Goal: Use online tool/utility: Utilize a website feature to perform a specific function

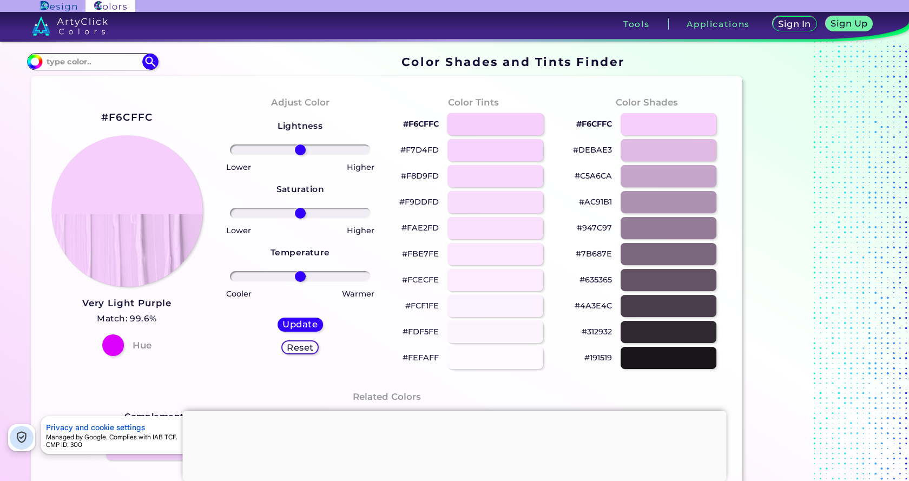
click at [529, 128] on div at bounding box center [495, 124] width 97 height 22
type input "#f6cffc"
drag, startPoint x: 305, startPoint y: 144, endPoint x: 363, endPoint y: 165, distance: 61.3
type input "52"
click at [334, 155] on input "range" at bounding box center [300, 149] width 140 height 11
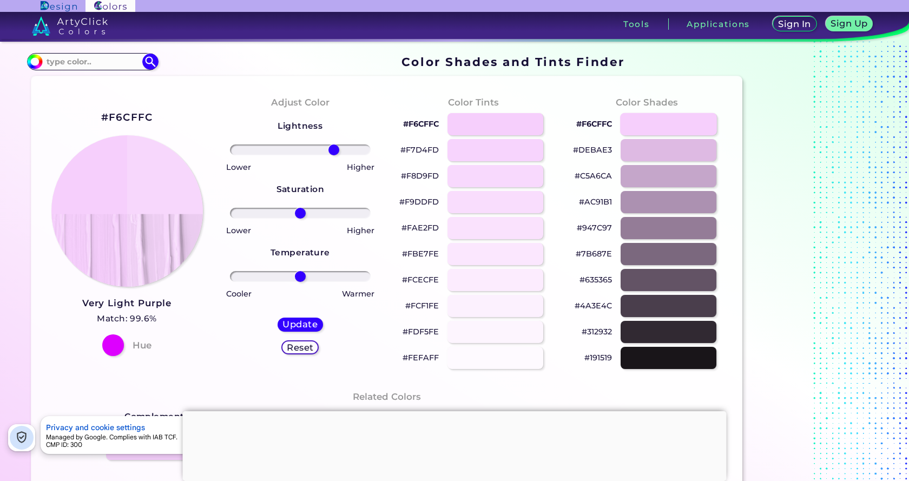
click at [656, 124] on div at bounding box center [668, 124] width 97 height 22
type input "#f6cffc"
type input "0"
click at [633, 352] on div at bounding box center [668, 358] width 97 height 22
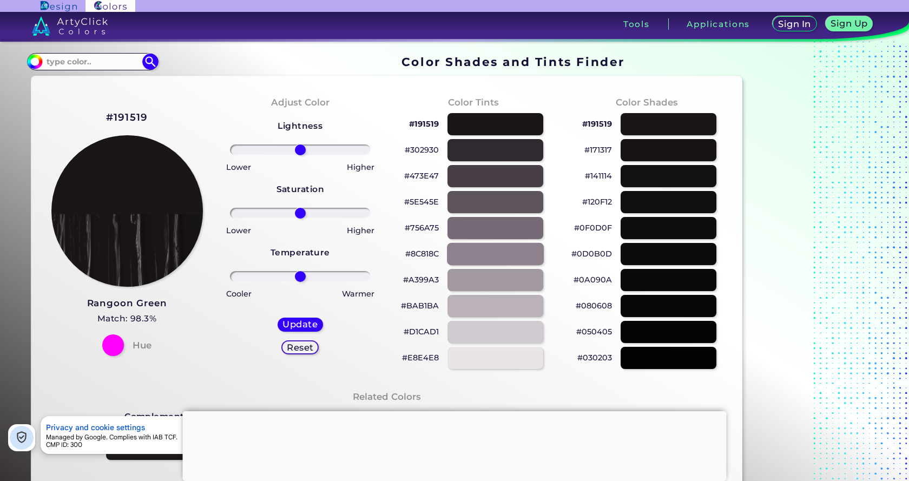
click at [486, 252] on div at bounding box center [495, 254] width 97 height 22
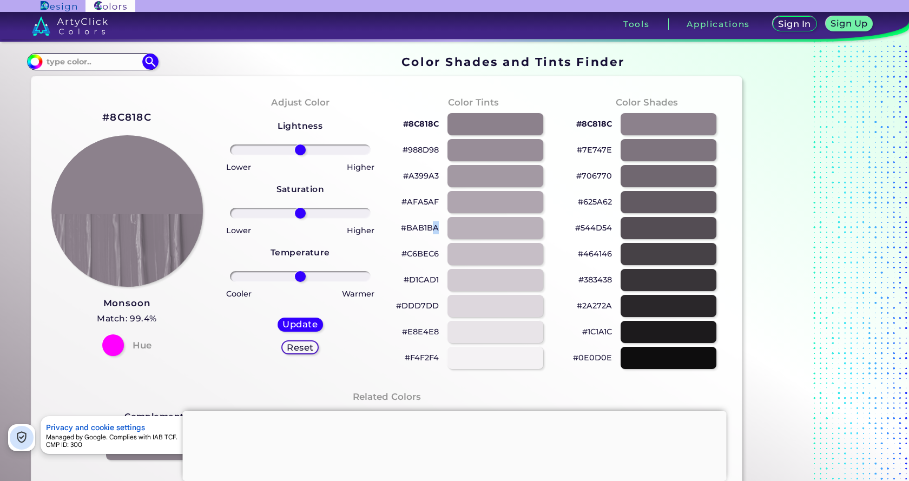
click at [436, 224] on p "#BAB1BA" at bounding box center [420, 227] width 38 height 13
click at [466, 229] on p "copied" at bounding box center [458, 227] width 29 height 13
drag, startPoint x: 536, startPoint y: 222, endPoint x: 526, endPoint y: 213, distance: 13.4
click at [536, 222] on div at bounding box center [496, 228] width 96 height 22
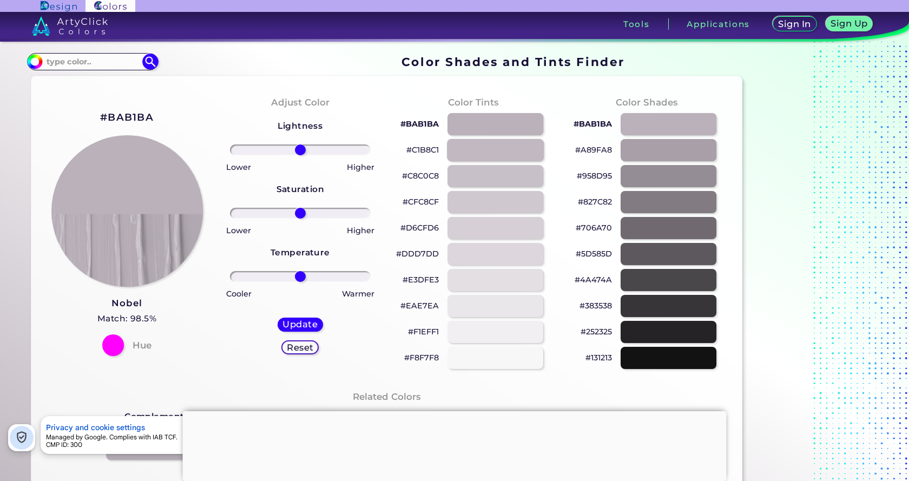
drag, startPoint x: 492, startPoint y: 178, endPoint x: 491, endPoint y: 149, distance: 29.2
click at [491, 167] on div at bounding box center [496, 176] width 96 height 22
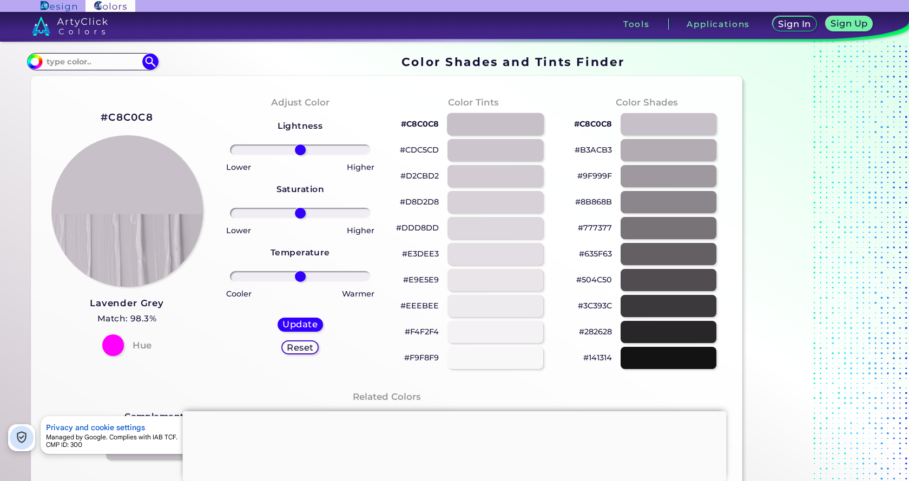
drag, startPoint x: 491, startPoint y: 148, endPoint x: 492, endPoint y: 129, distance: 19.0
click at [492, 135] on div "#C8C0C8 #CDC5CD #D2CBD2 #D8D2D8 #DDD8DD #E3DEE3 #E9E5E9 #EEEBEE #F4F2F4 #F9F8F9" at bounding box center [474, 241] width 156 height 260
click at [492, 129] on div at bounding box center [495, 124] width 97 height 22
type input "#c8c0c8"
click at [99, 58] on input at bounding box center [92, 61] width 101 height 15
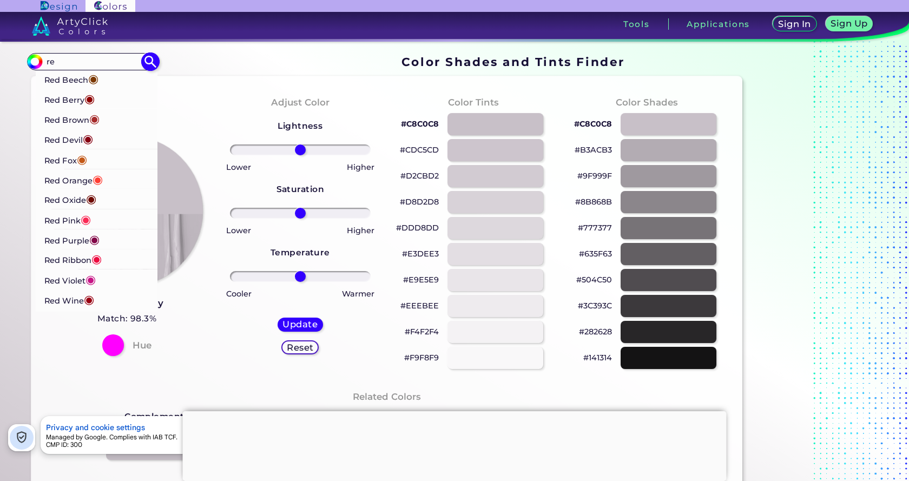
type input "re"
drag, startPoint x: 115, startPoint y: 278, endPoint x: 117, endPoint y: 267, distance: 11.6
click at [119, 271] on li "Red Violet ◉" at bounding box center [96, 280] width 121 height 20
type input "#c71585"
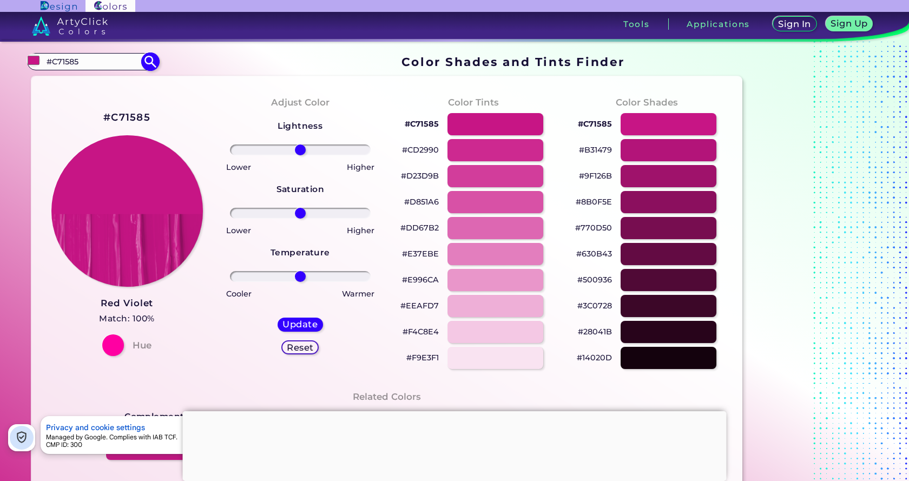
click at [90, 68] on input "#C71585" at bounding box center [92, 61] width 101 height 15
type input "#"
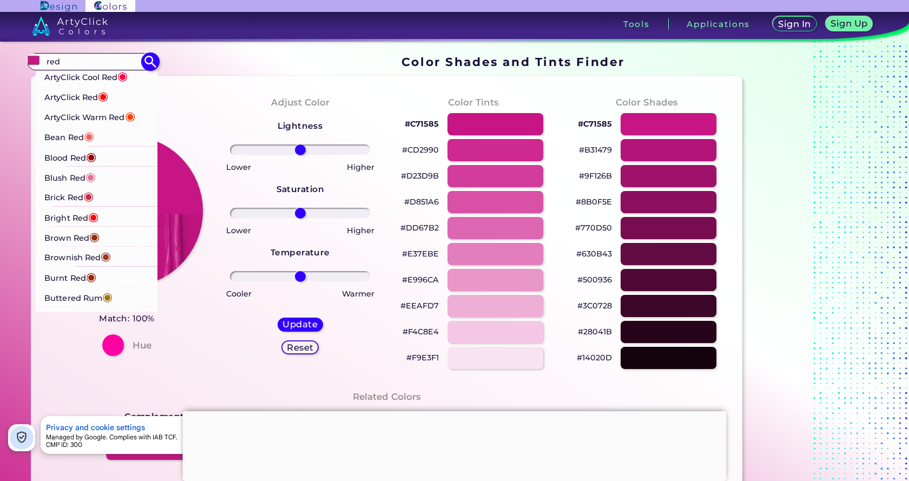
type input "red"
click at [94, 217] on span "◉" at bounding box center [93, 216] width 10 height 14
type input "#ff000d"
type input "#FF000D"
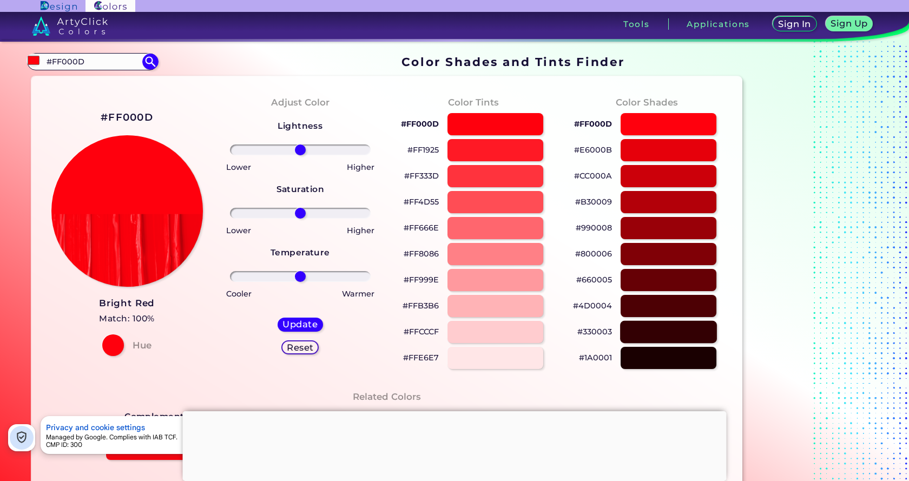
click at [662, 335] on div at bounding box center [668, 332] width 97 height 22
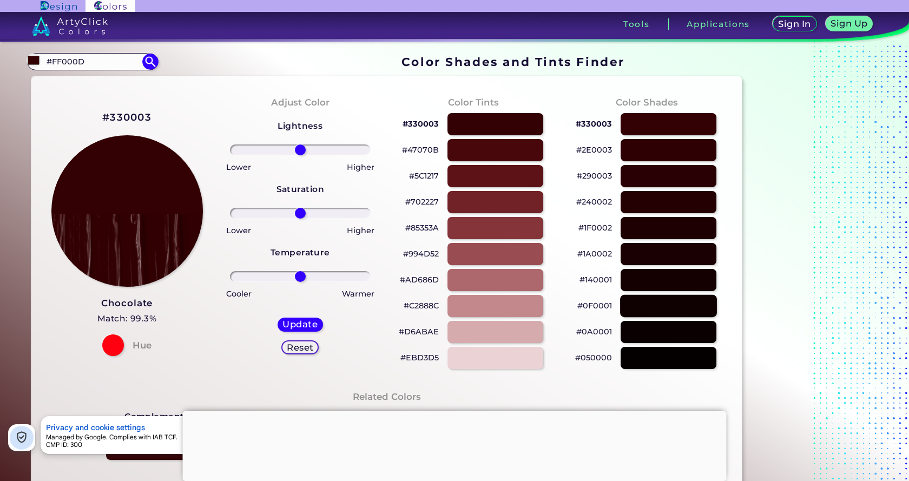
click at [643, 308] on div at bounding box center [668, 306] width 97 height 22
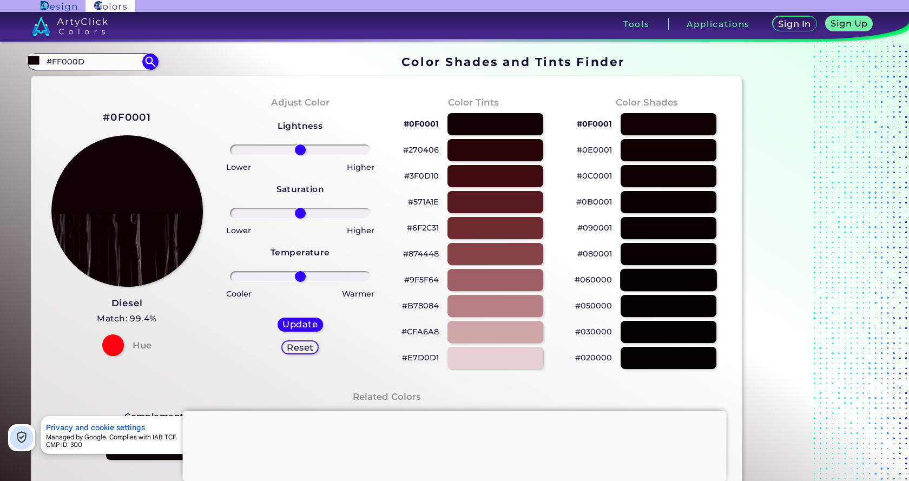
click at [633, 290] on div at bounding box center [668, 280] width 97 height 22
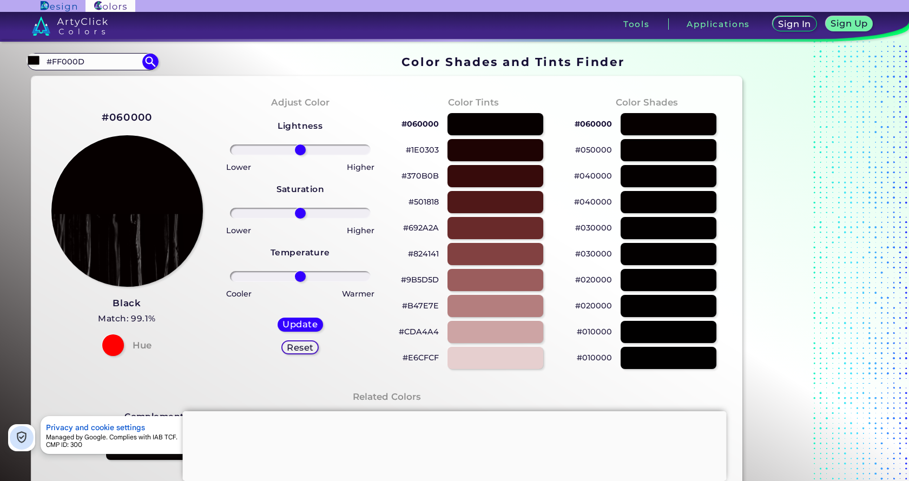
click at [502, 215] on div "#692A2A" at bounding box center [474, 228] width 156 height 26
click at [501, 251] on div at bounding box center [495, 254] width 97 height 22
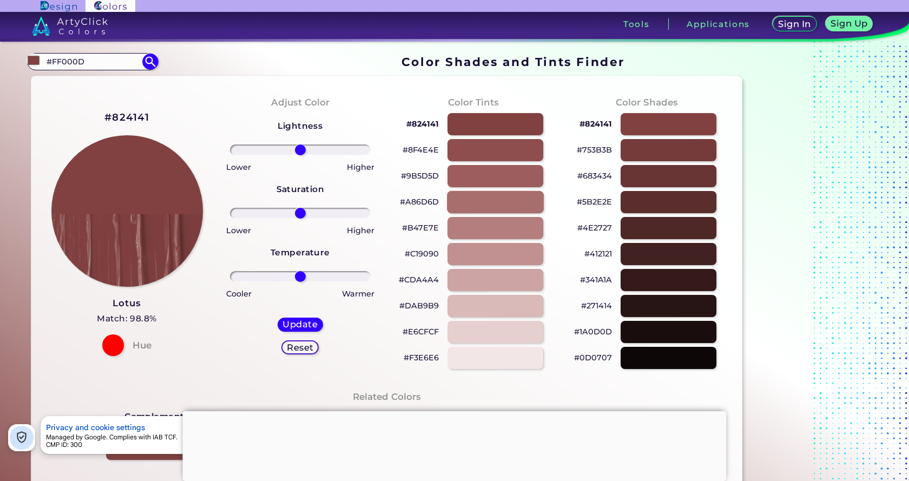
click at [504, 202] on div at bounding box center [495, 202] width 97 height 22
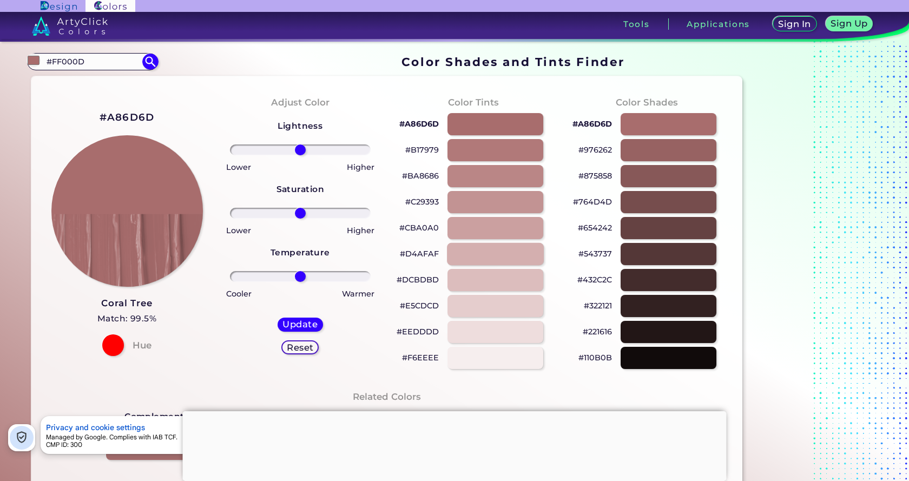
click at [504, 246] on div at bounding box center [495, 254] width 97 height 22
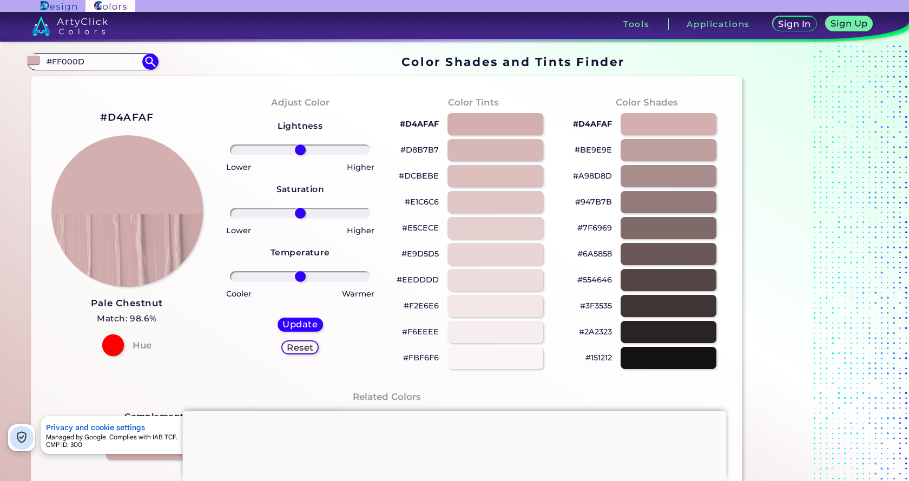
click at [111, 353] on div at bounding box center [113, 345] width 22 height 22
drag, startPoint x: 111, startPoint y: 353, endPoint x: 488, endPoint y: 233, distance: 394.9
click at [114, 352] on div at bounding box center [113, 345] width 22 height 22
drag, startPoint x: 512, startPoint y: 227, endPoint x: 560, endPoint y: 211, distance: 50.3
click at [513, 227] on div at bounding box center [496, 228] width 96 height 22
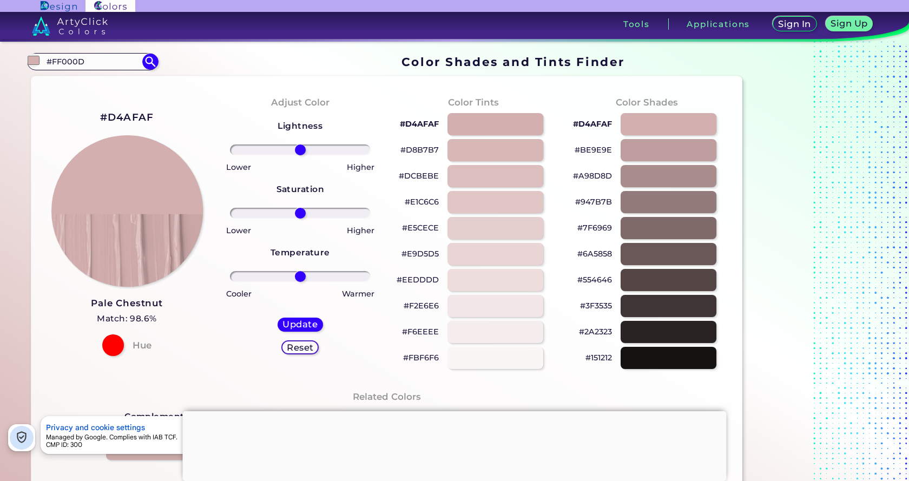
type input "#e5cece"
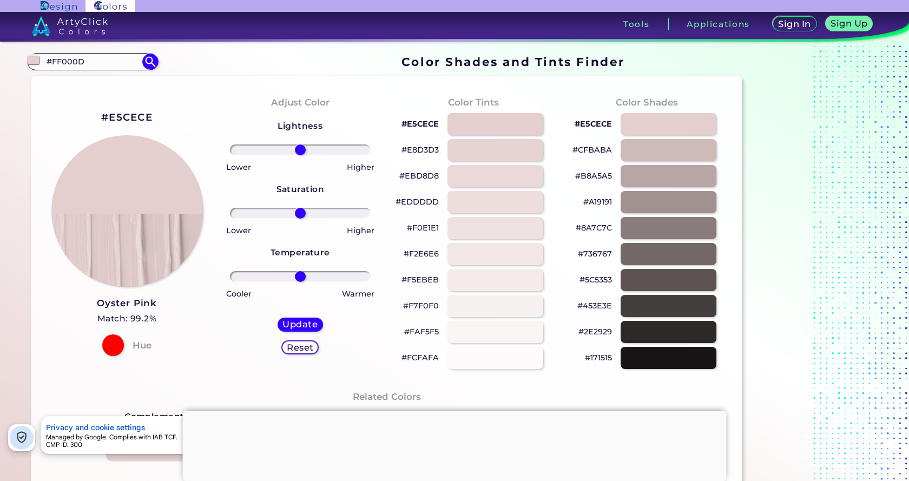
drag, startPoint x: 560, startPoint y: 211, endPoint x: 640, endPoint y: 190, distance: 82.8
click at [594, 201] on div "#E5CECE Oyster Pink Match: 99.2% Hue Adjust Color Lightness Saturation Temperat…" at bounding box center [386, 450] width 711 height 749
click at [642, 189] on div "#A19191" at bounding box center [647, 202] width 156 height 26
drag, startPoint x: 627, startPoint y: 201, endPoint x: 384, endPoint y: 257, distance: 249.2
click at [527, 249] on div "#E5CECE Oyster Pink Match: 99.2% Hue Adjust Color Lightness Saturation Temperat…" at bounding box center [386, 450] width 711 height 749
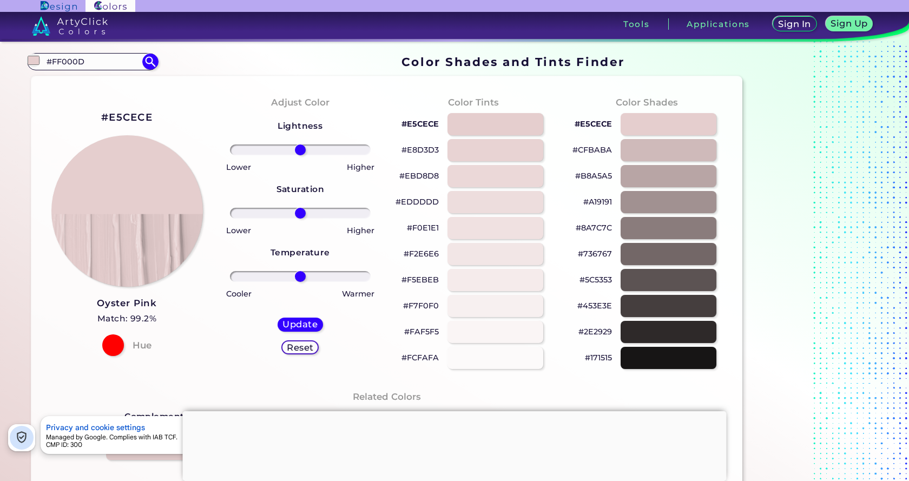
drag, startPoint x: 460, startPoint y: 229, endPoint x: 334, endPoint y: 214, distance: 126.9
click at [364, 233] on div "Adjust Color Lightness Saturation Temperature Lower Higher Lower Higher Cooler …" at bounding box center [300, 232] width 173 height 294
drag, startPoint x: 304, startPoint y: 273, endPoint x: 576, endPoint y: 502, distance: 355.7
click at [370, 282] on input "range" at bounding box center [300, 276] width 140 height 11
click at [296, 347] on h5 "Reset" at bounding box center [300, 347] width 24 height 8
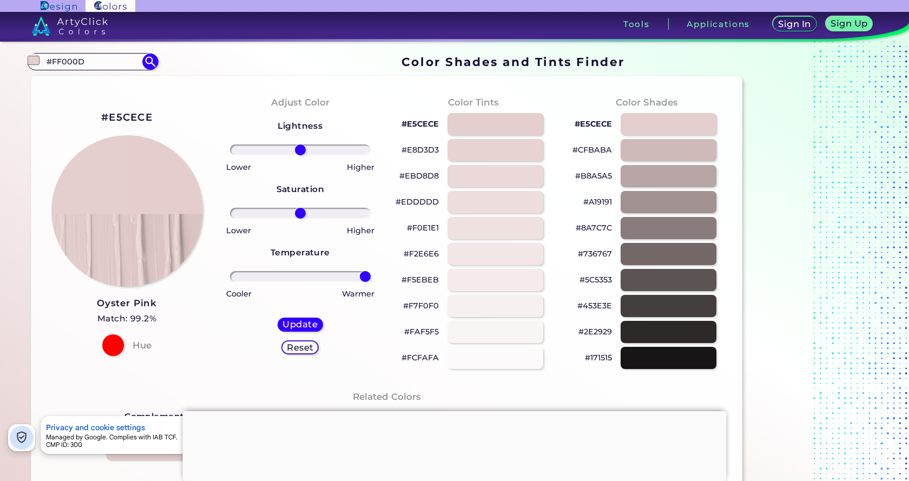
type input "0"
click at [300, 324] on h5 "Update" at bounding box center [300, 324] width 32 height 8
type input "#e5cdcd"
